Goal: Task Accomplishment & Management: Manage account settings

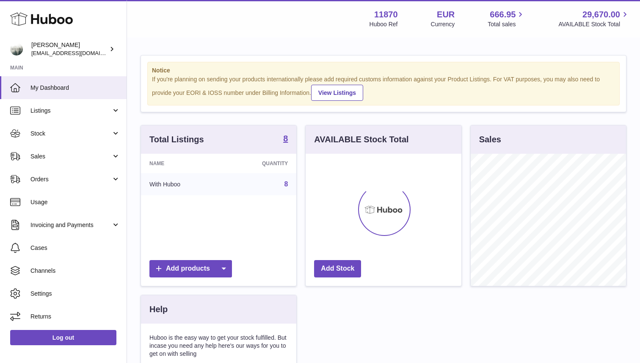
scroll to position [132, 155]
click at [70, 185] on link "Orders" at bounding box center [63, 179] width 127 height 23
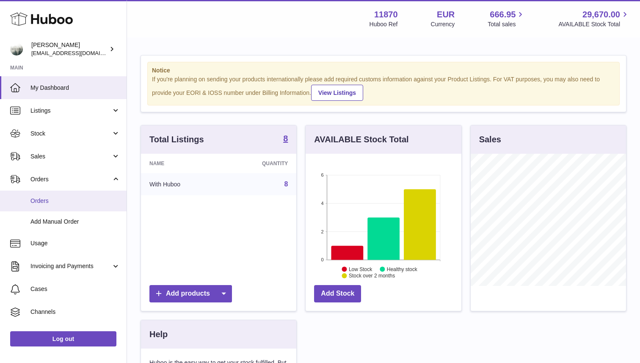
click at [65, 198] on span "Orders" at bounding box center [75, 201] width 90 height 8
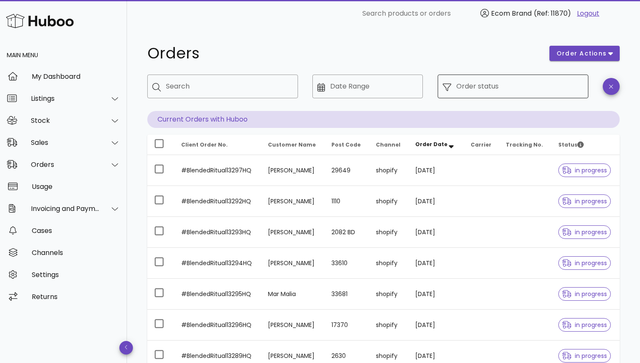
click at [494, 88] on input "Order status" at bounding box center [519, 87] width 127 height 14
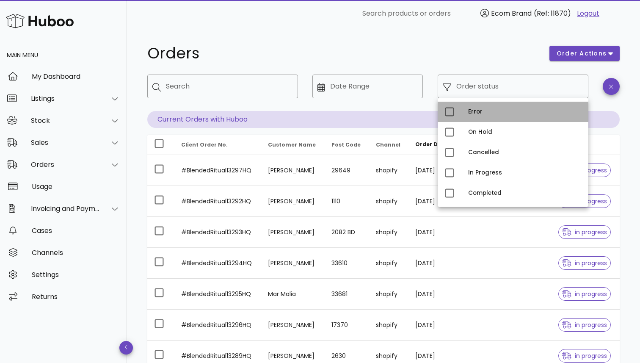
click at [482, 113] on div "Error" at bounding box center [524, 111] width 113 height 7
type input "**********"
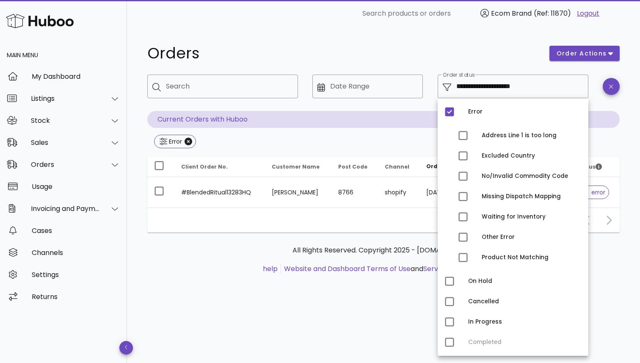
click at [443, 46] on h1 "Orders" at bounding box center [343, 53] width 392 height 15
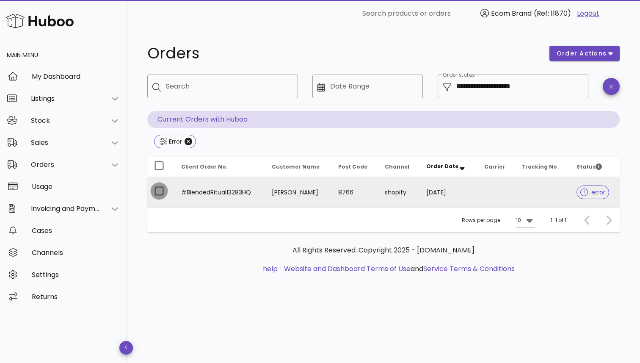
click at [163, 192] on div at bounding box center [159, 191] width 14 height 14
click at [450, 192] on td "08/09/2025" at bounding box center [449, 192] width 58 height 30
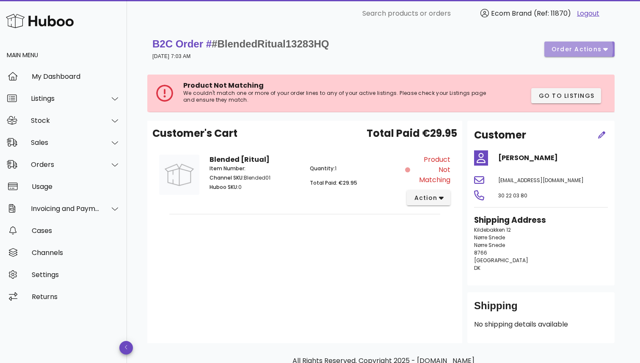
click at [602, 52] on span "order actions" at bounding box center [579, 49] width 57 height 9
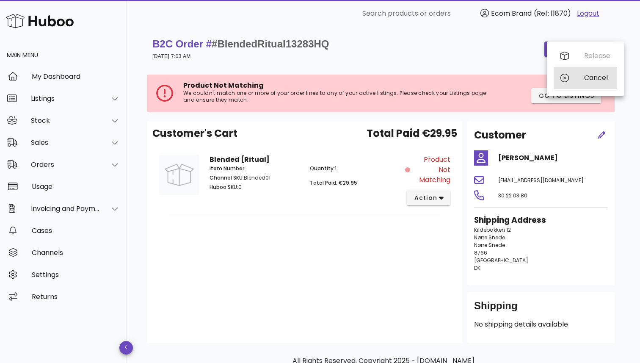
click at [597, 77] on div "Cancel" at bounding box center [597, 78] width 26 height 8
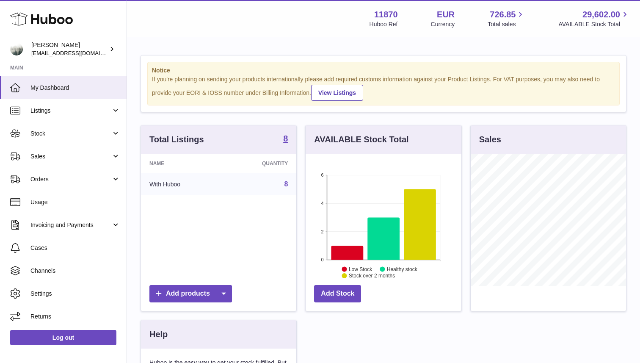
scroll to position [132, 155]
click at [57, 133] on span "Stock" at bounding box center [70, 134] width 81 height 8
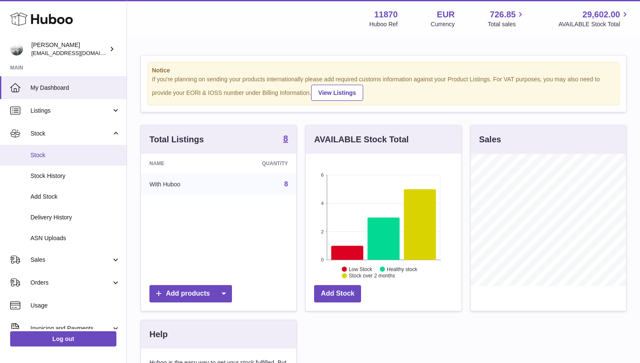
click at [62, 149] on link "Stock" at bounding box center [63, 155] width 127 height 21
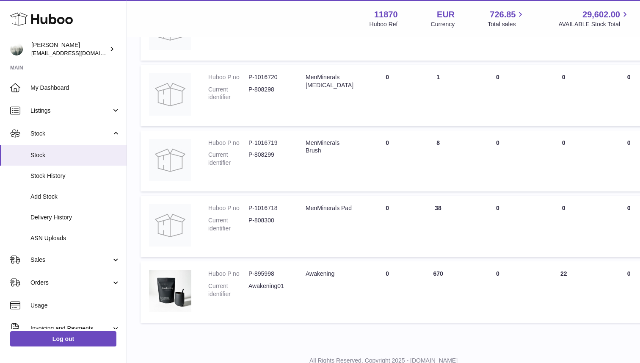
scroll to position [371, 0]
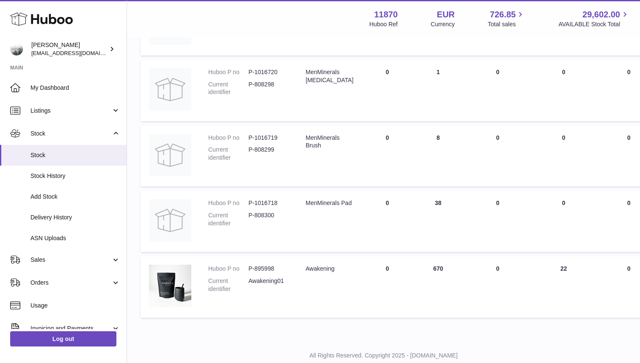
drag, startPoint x: 427, startPoint y: 268, endPoint x: 442, endPoint y: 268, distance: 14.8
click at [442, 268] on td "ON HAND Total 670" at bounding box center [438, 286] width 51 height 61
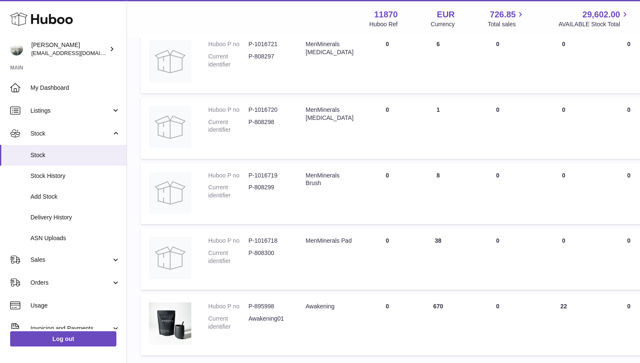
scroll to position [330, 0]
